Goal: Navigation & Orientation: Find specific page/section

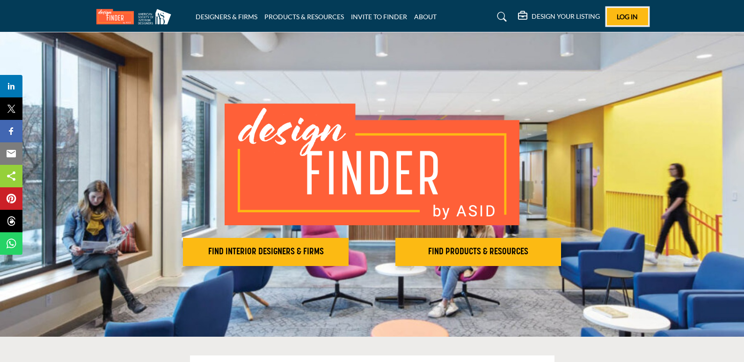
click at [612, 16] on button "Log In" at bounding box center [627, 16] width 41 height 17
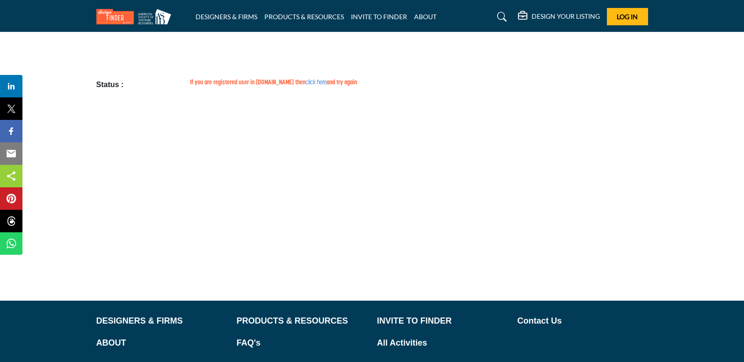
click at [305, 83] on link "click here" at bounding box center [315, 82] width 21 height 7
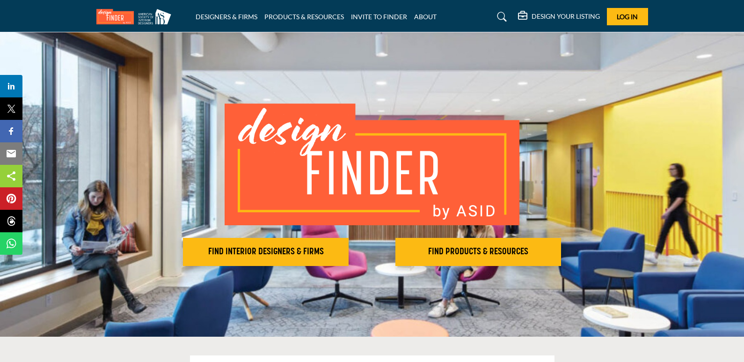
click at [122, 18] on img at bounding box center [136, 16] width 80 height 15
click at [617, 17] on span "Log In" at bounding box center [626, 17] width 21 height 8
click at [210, 20] on link "DESIGNERS & FIRMS" at bounding box center [227, 17] width 62 height 8
